Goal: Transaction & Acquisition: Purchase product/service

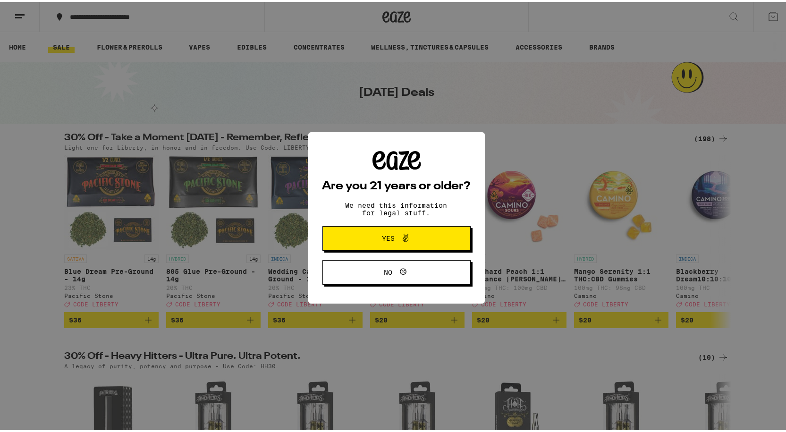
click at [398, 245] on button "Yes" at bounding box center [396, 236] width 148 height 25
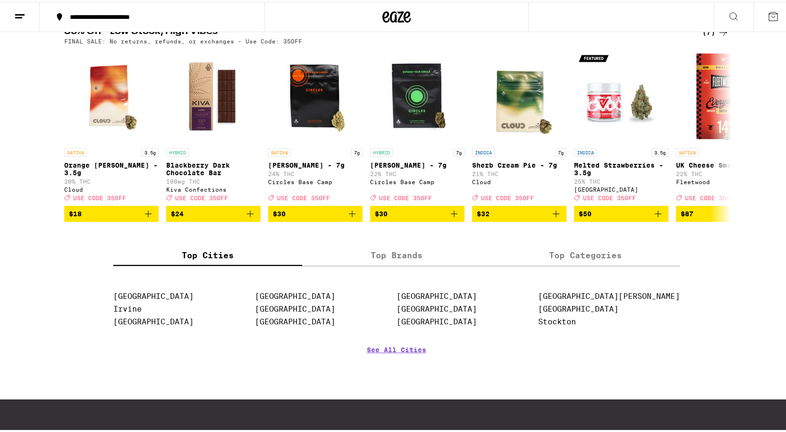
scroll to position [497, 0]
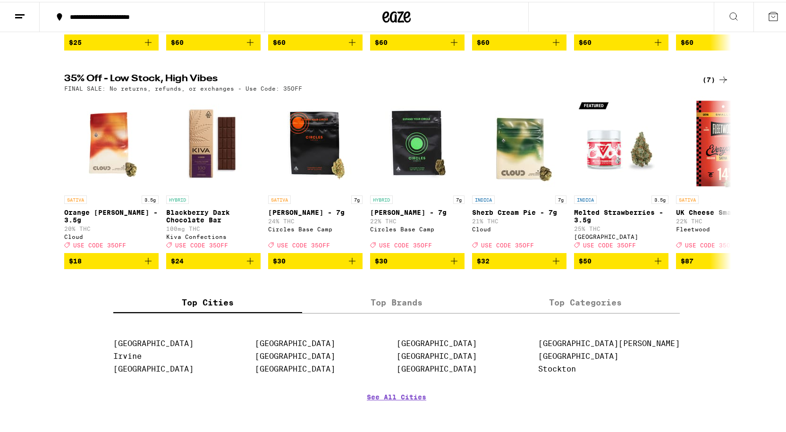
click at [718, 84] on icon at bounding box center [723, 77] width 11 height 11
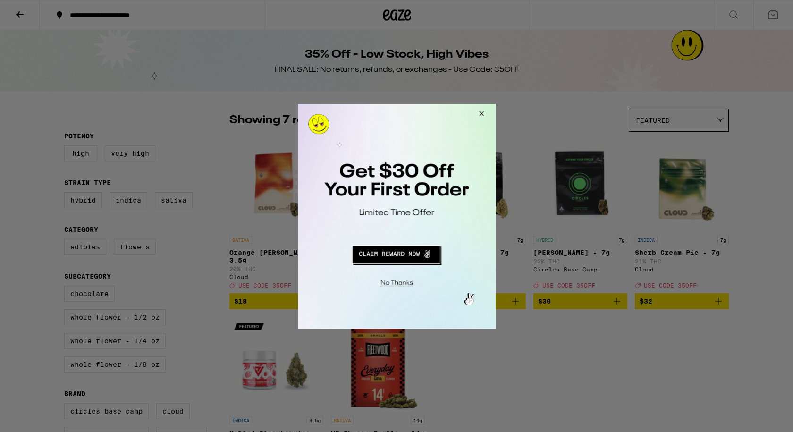
click at [480, 113] on button "Close Modal" at bounding box center [479, 114] width 25 height 23
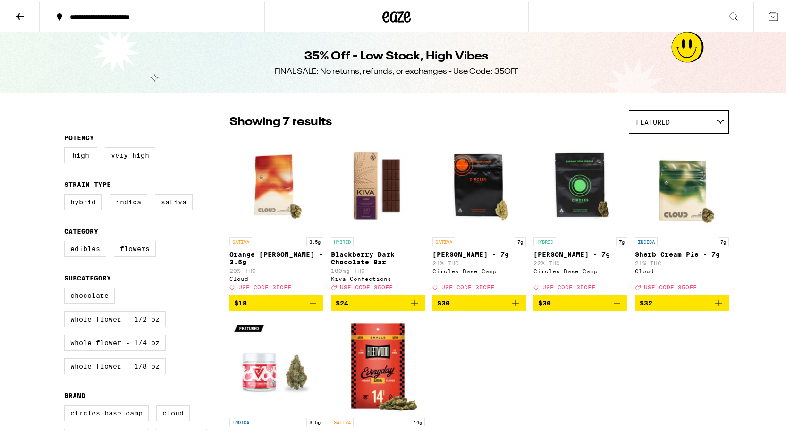
click at [21, 15] on icon at bounding box center [19, 14] width 11 height 11
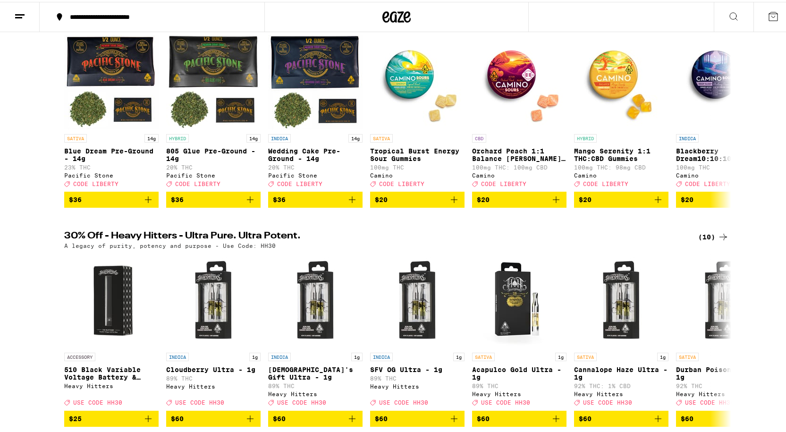
scroll to position [142, 0]
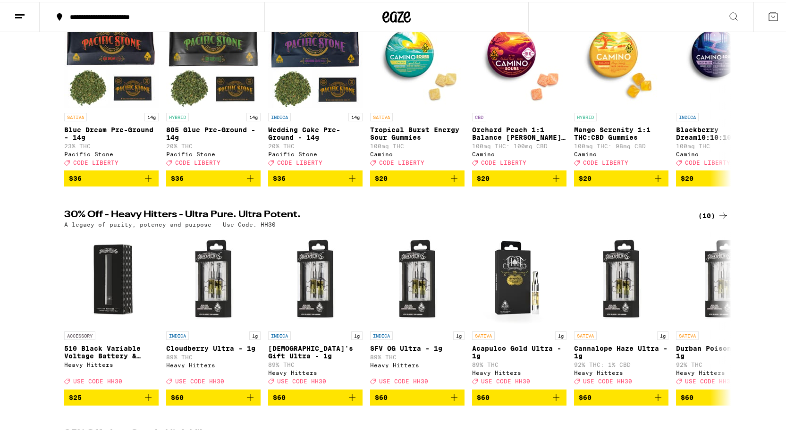
click at [713, 220] on div "(10)" at bounding box center [713, 213] width 31 height 11
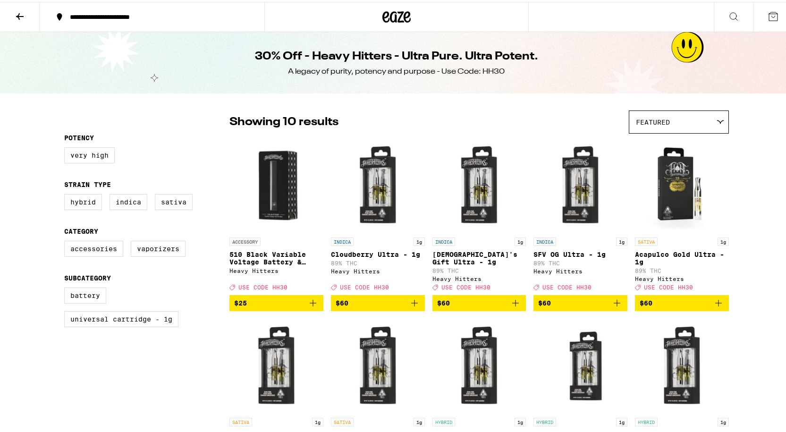
click at [16, 10] on icon at bounding box center [19, 14] width 11 height 11
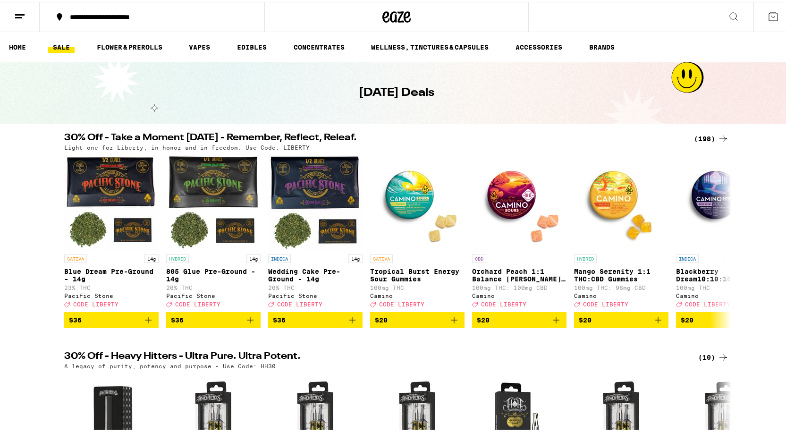
click at [700, 134] on div "(198)" at bounding box center [711, 136] width 35 height 11
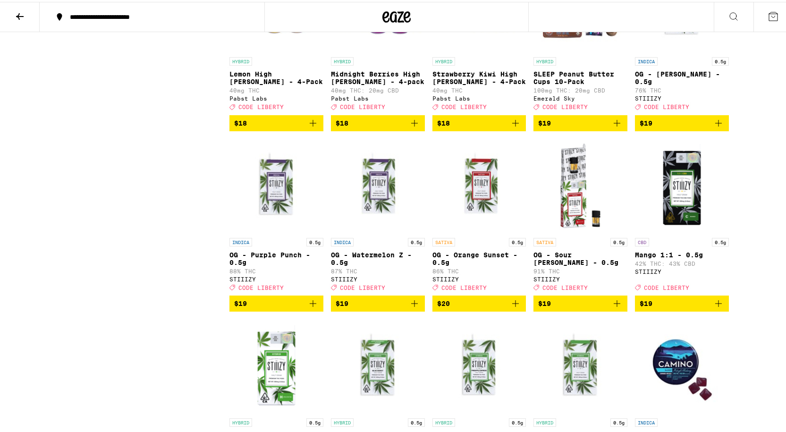
scroll to position [2502, 0]
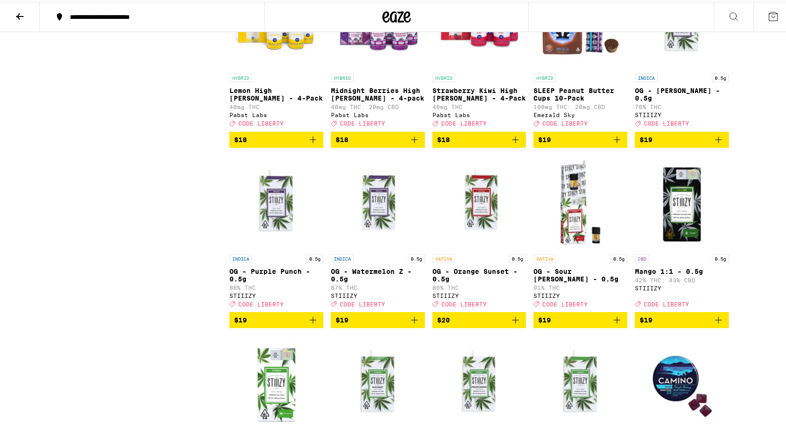
click at [672, 67] on img "Open page for OG - King Louis XIII - 0.5g from STIIIZY" at bounding box center [682, 20] width 94 height 94
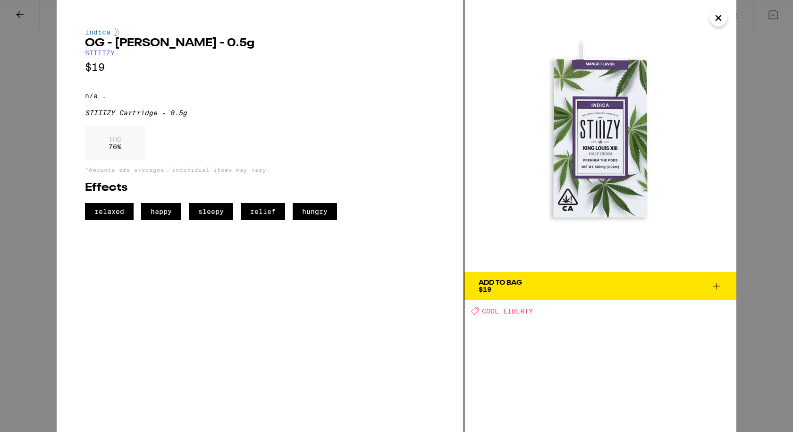
click at [719, 22] on icon "Close" at bounding box center [718, 18] width 11 height 14
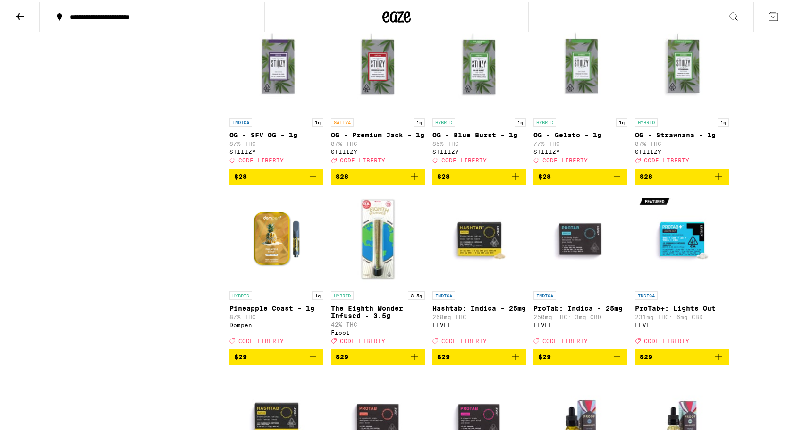
scroll to position [4484, 0]
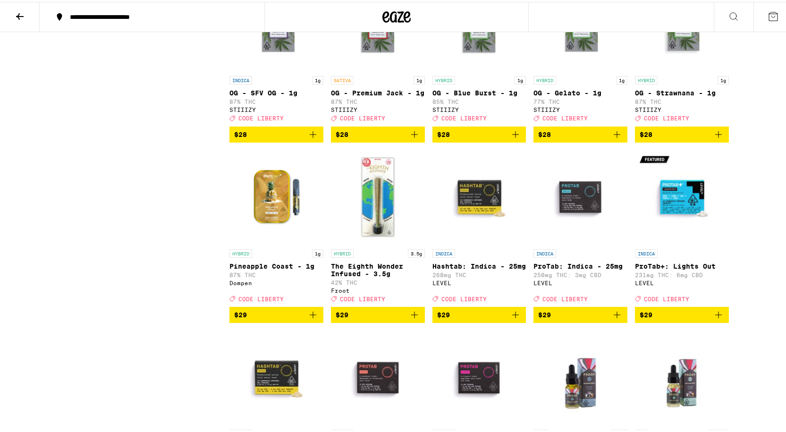
click at [375, 69] on img "Open page for OG - Premium Jack - 1g from STIIIZY" at bounding box center [378, 22] width 94 height 94
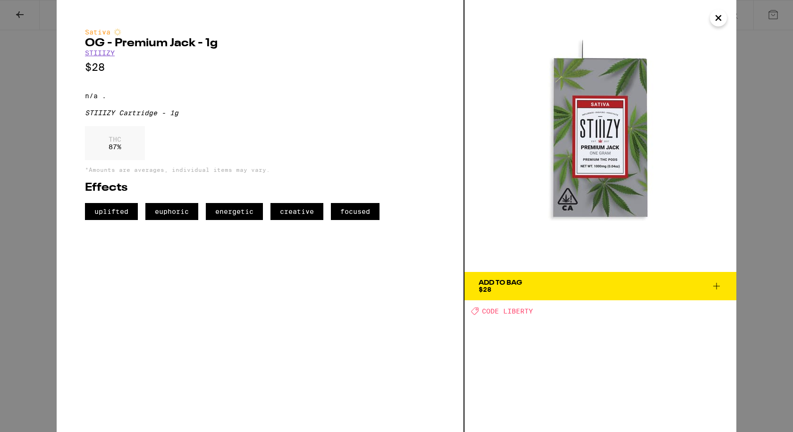
click at [717, 17] on icon "Close" at bounding box center [718, 18] width 11 height 14
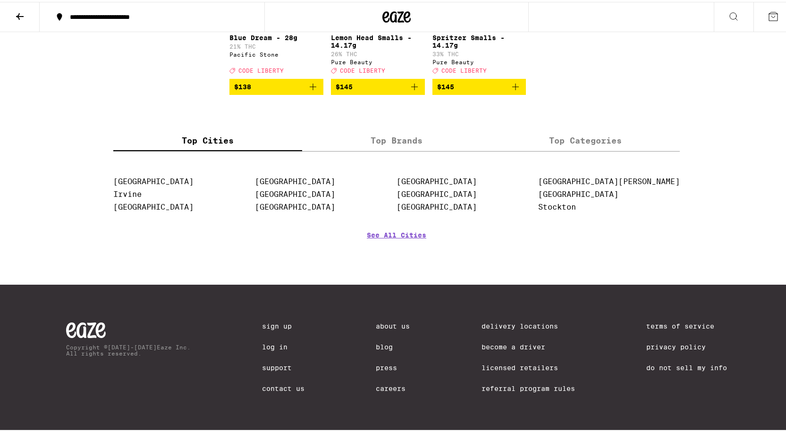
scroll to position [7270, 0]
click at [24, 13] on icon at bounding box center [19, 14] width 11 height 11
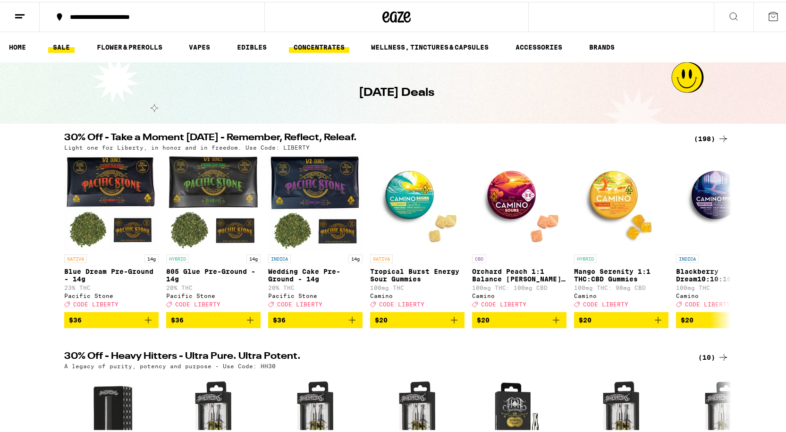
click at [340, 43] on link "CONCENTRATES" at bounding box center [319, 45] width 60 height 11
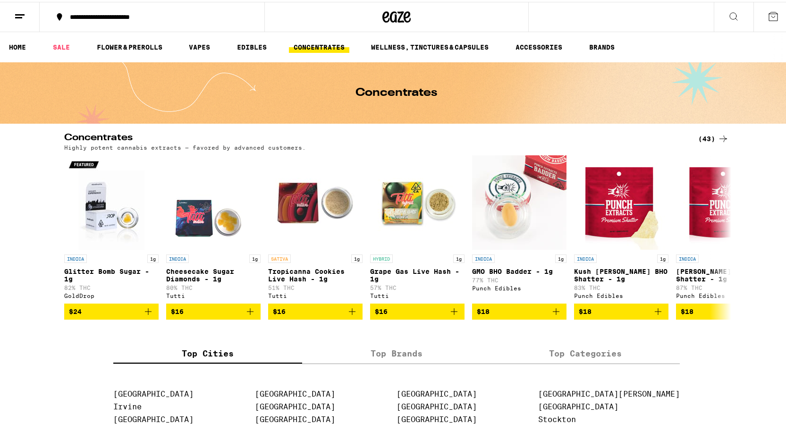
click at [24, 8] on button at bounding box center [20, 15] width 40 height 30
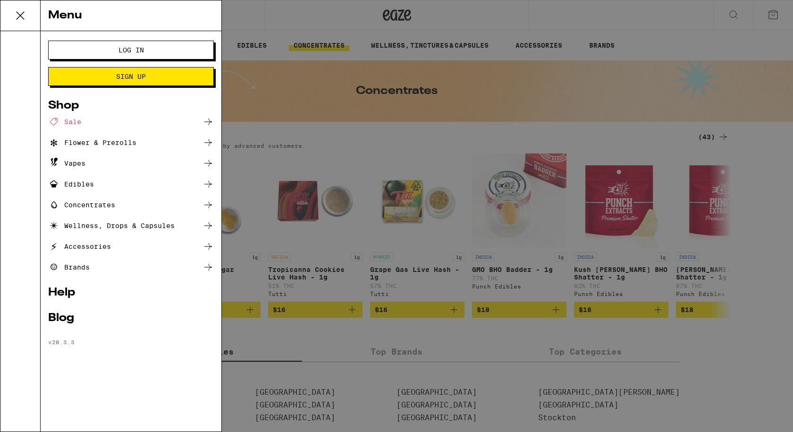
click at [111, 50] on span "Log In" at bounding box center [130, 50] width 89 height 7
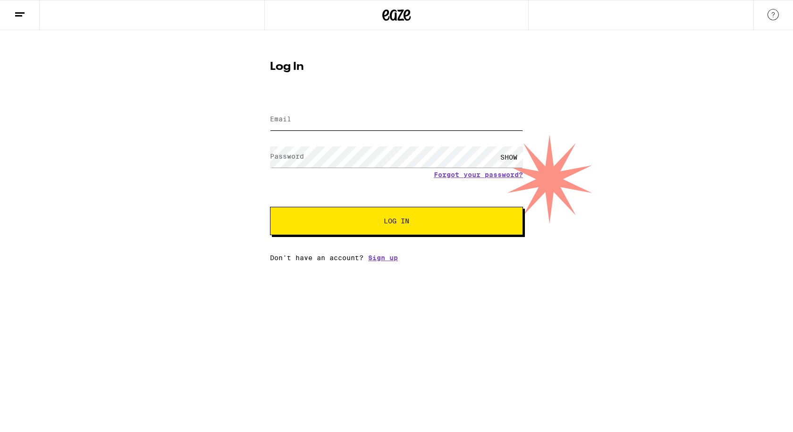
drag, startPoint x: 398, startPoint y: 129, endPoint x: 397, endPoint y: 119, distance: 10.0
click at [398, 129] on input "Email" at bounding box center [396, 119] width 253 height 21
type input "[EMAIL_ADDRESS][DOMAIN_NAME]"
click at [270, 207] on button "Log In" at bounding box center [396, 221] width 253 height 28
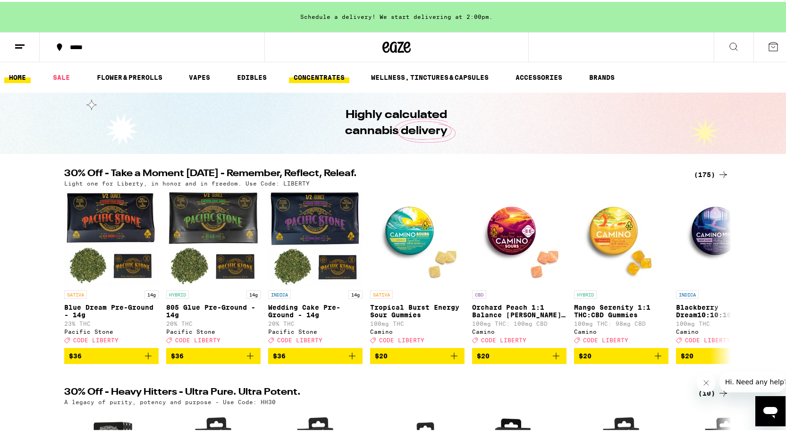
click at [337, 79] on link "CONCENTRATES" at bounding box center [319, 75] width 60 height 11
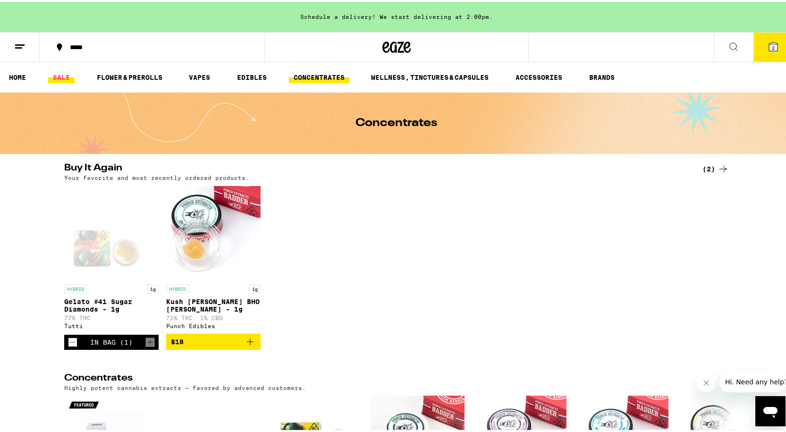
click at [57, 76] on link "SALE" at bounding box center [61, 75] width 26 height 11
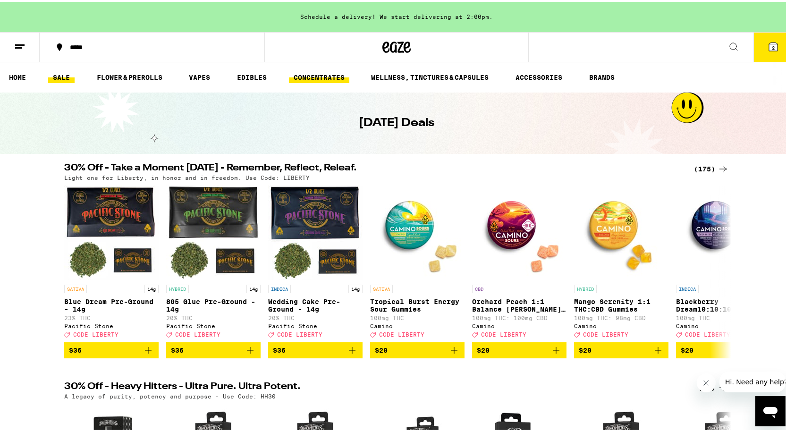
click at [314, 78] on link "CONCENTRATES" at bounding box center [319, 75] width 60 height 11
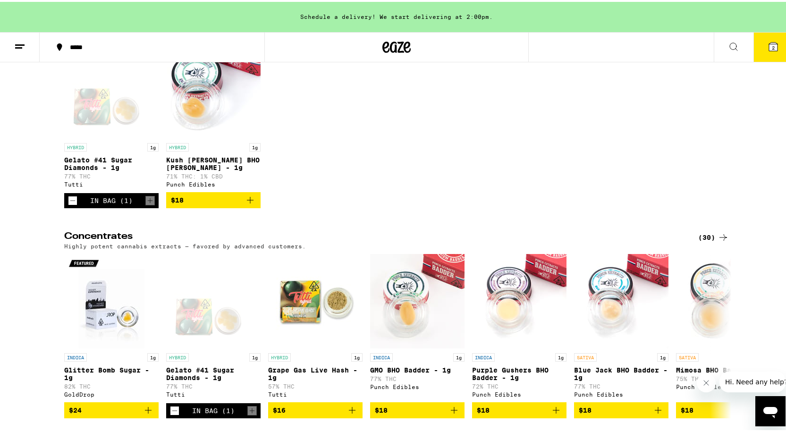
scroll to position [94, 0]
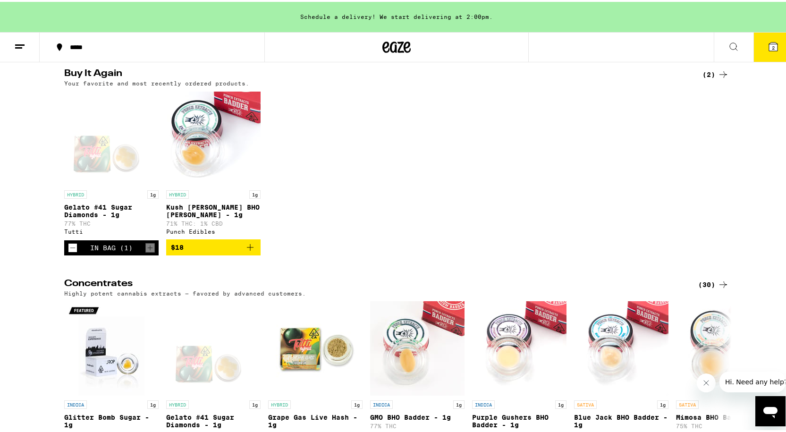
click at [718, 287] on icon at bounding box center [723, 282] width 11 height 11
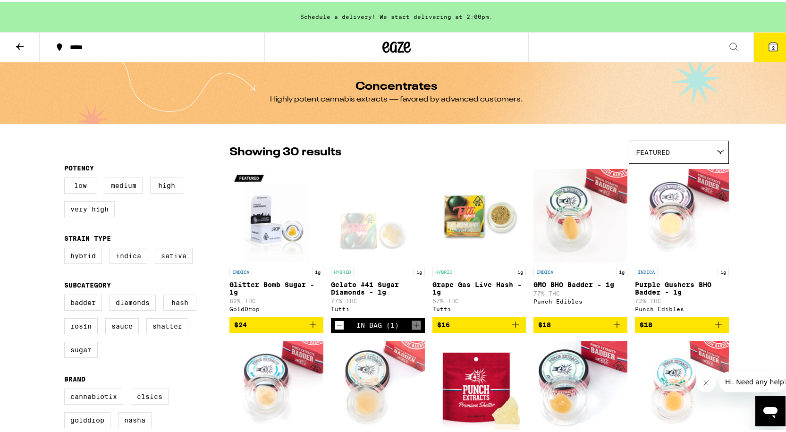
click at [659, 146] on div "Featured" at bounding box center [678, 150] width 99 height 22
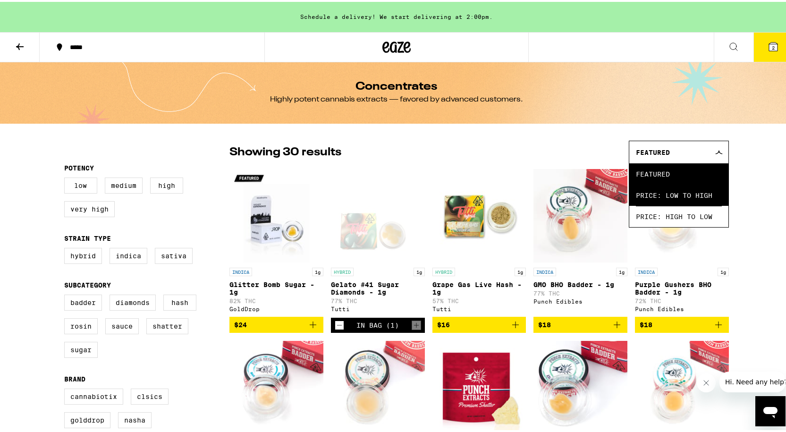
click at [668, 197] on span "Price: Low to High" at bounding box center [679, 193] width 86 height 21
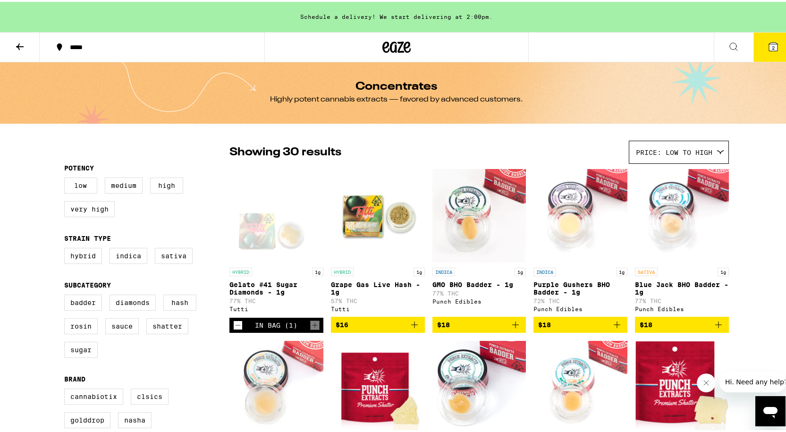
click at [772, 46] on span "2" at bounding box center [773, 46] width 3 height 6
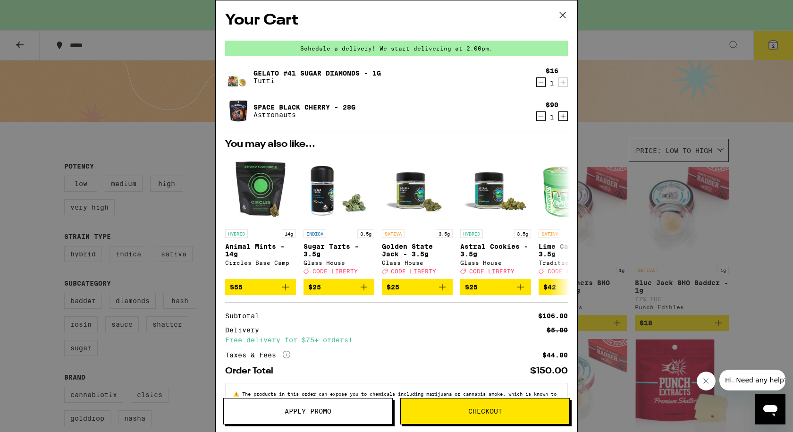
click at [537, 117] on icon "Decrement" at bounding box center [541, 115] width 8 height 11
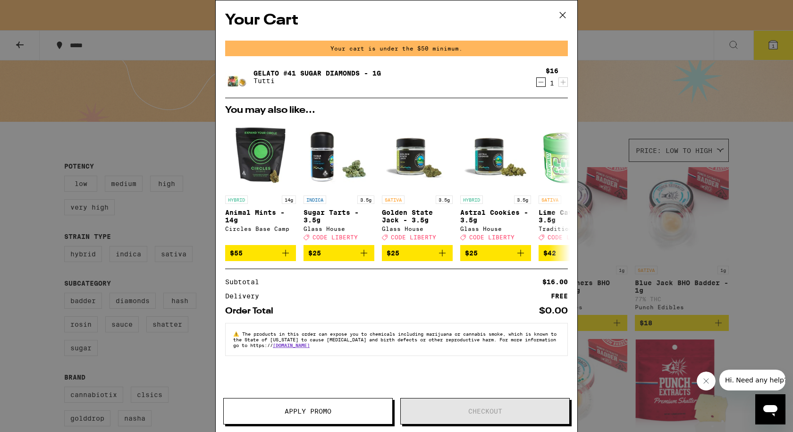
click at [541, 85] on icon "Decrement" at bounding box center [541, 81] width 8 height 11
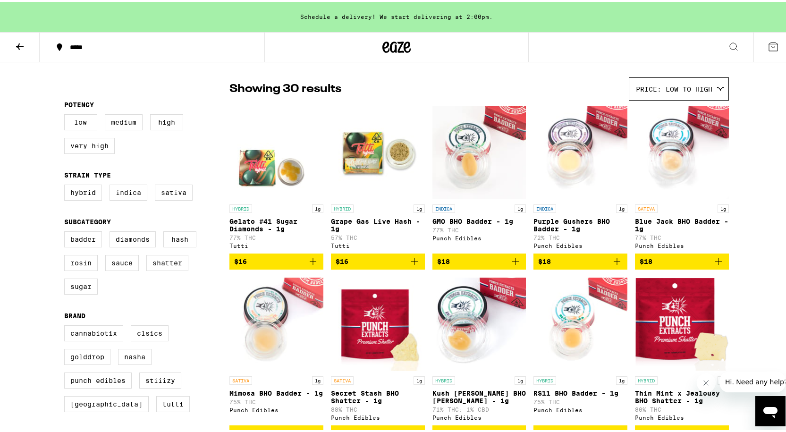
scroll to position [47, 0]
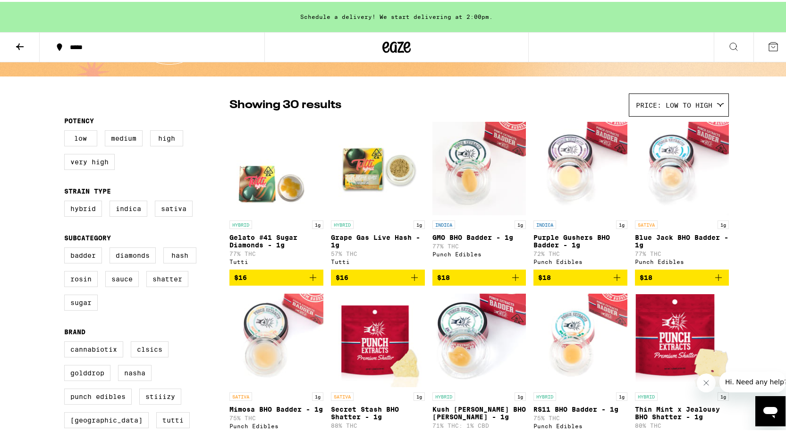
click at [308, 280] on icon "Add to bag" at bounding box center [312, 275] width 11 height 11
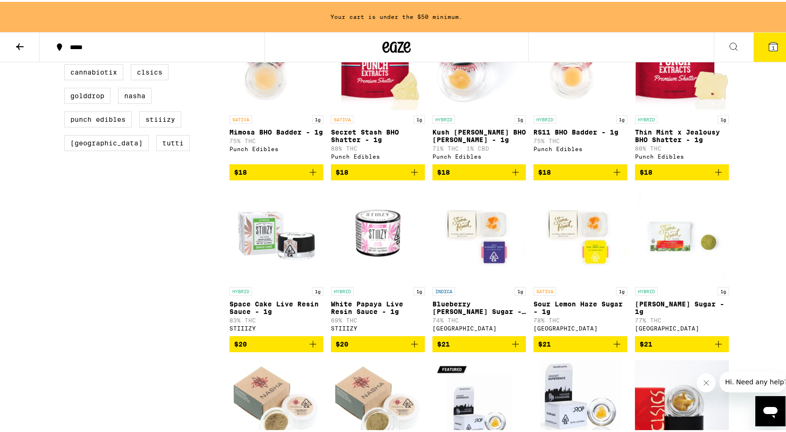
scroll to position [330, 0]
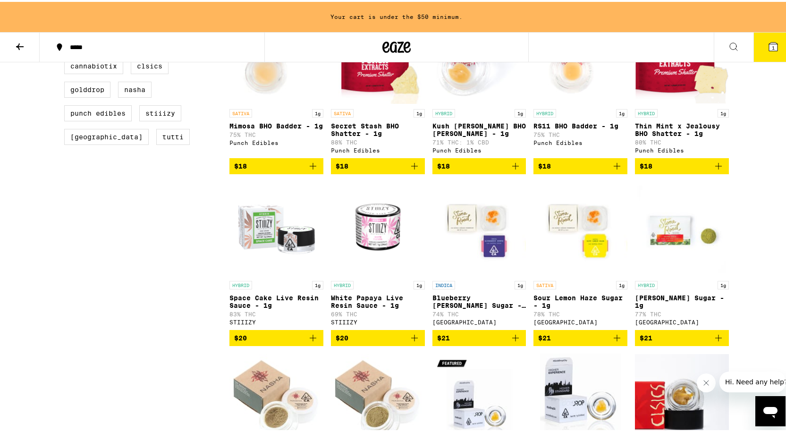
click at [309, 342] on icon "Add to bag" at bounding box center [312, 335] width 11 height 11
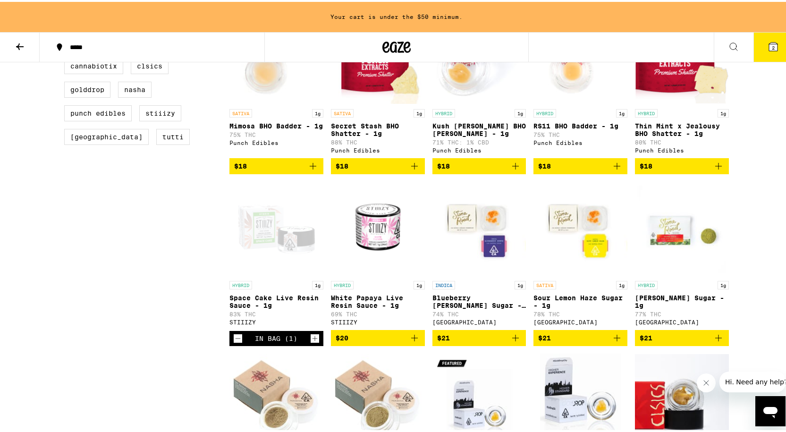
click at [771, 261] on div "Your cart is under the $50 minimum. ***** ***** 2 Concentrates Highly potent ca…" at bounding box center [396, 350] width 793 height 1361
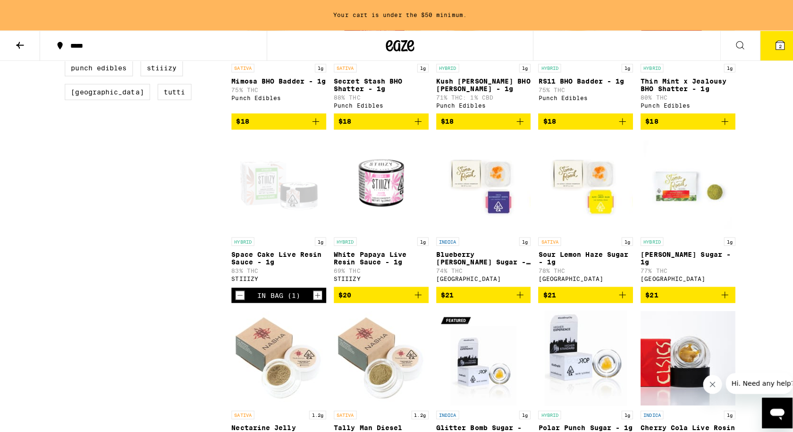
scroll to position [378, 0]
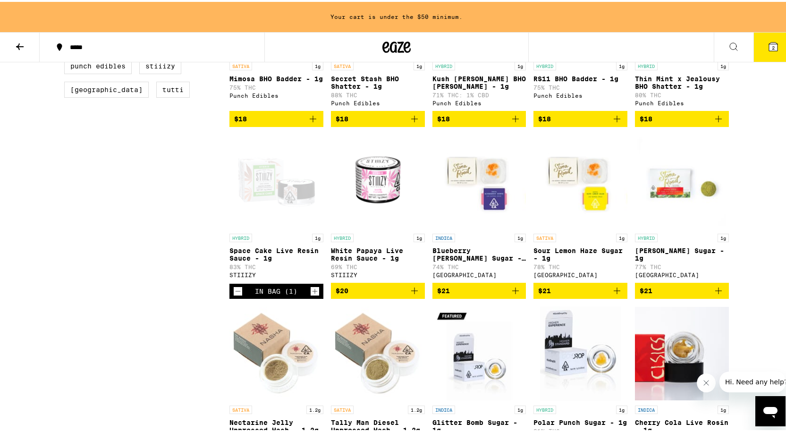
click at [410, 295] on icon "Add to bag" at bounding box center [414, 288] width 11 height 11
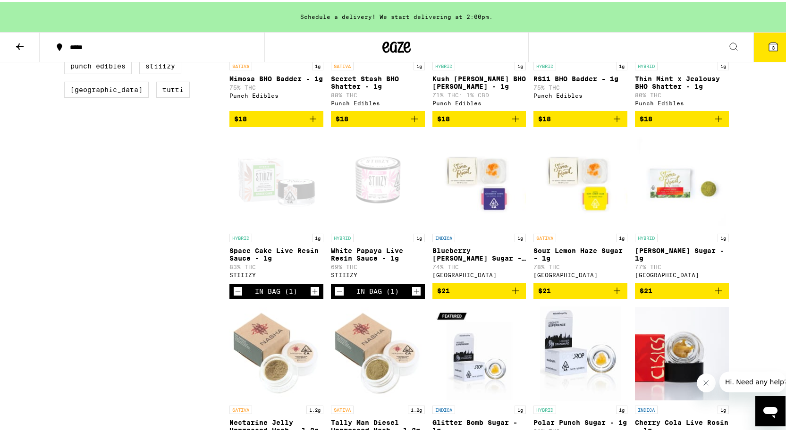
click at [770, 43] on icon at bounding box center [773, 45] width 8 height 8
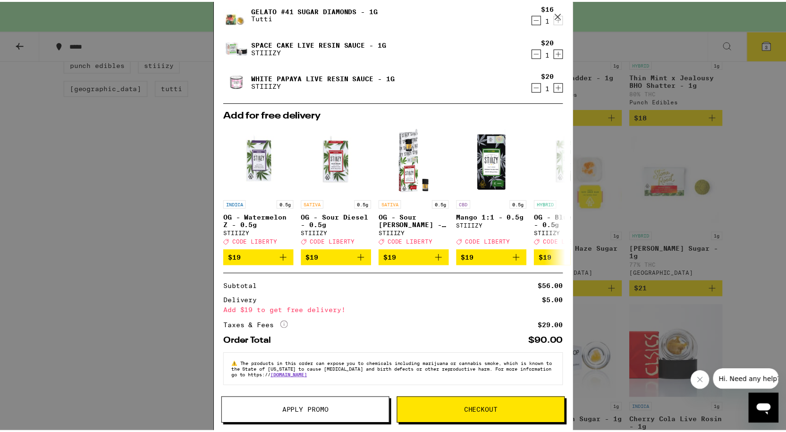
scroll to position [70, 0]
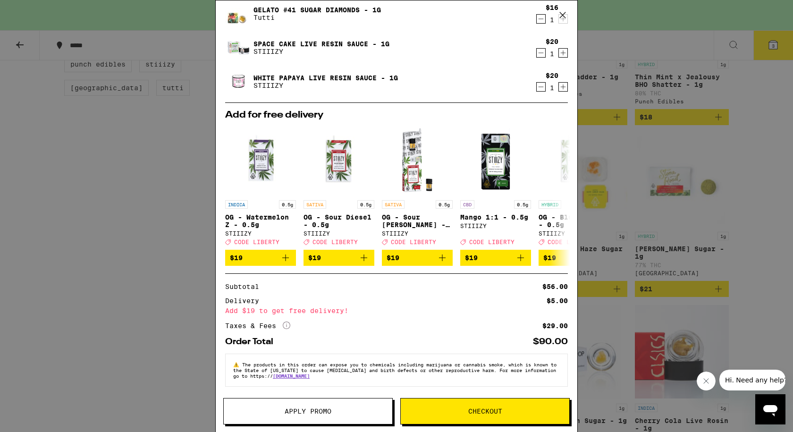
click at [564, 14] on icon at bounding box center [563, 15] width 6 height 6
